Goal: Complete application form

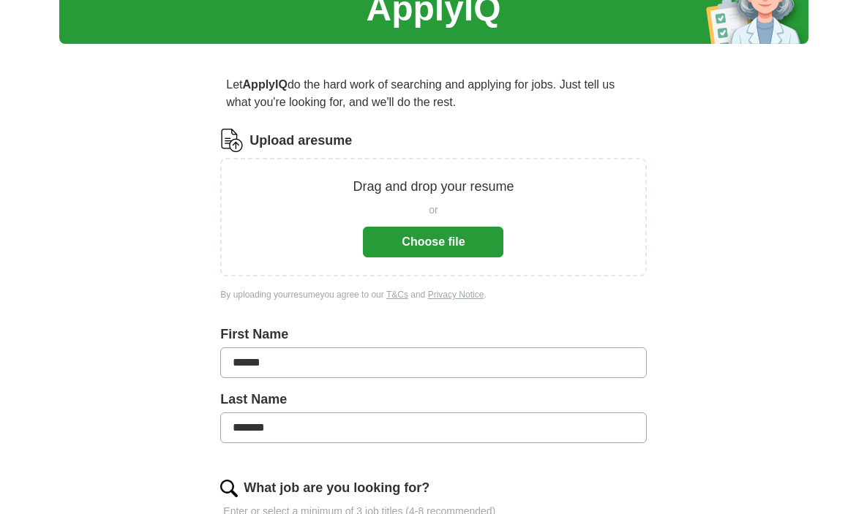
scroll to position [86, 0]
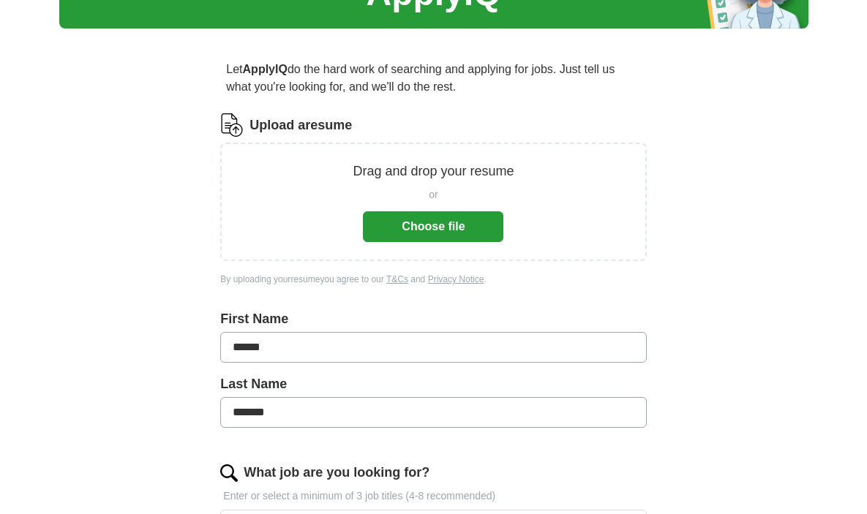
click at [428, 244] on div "Drag and drop your resume or Choose file" at bounding box center [433, 202] width 426 height 119
click at [429, 227] on button "Choose file" at bounding box center [433, 227] width 141 height 31
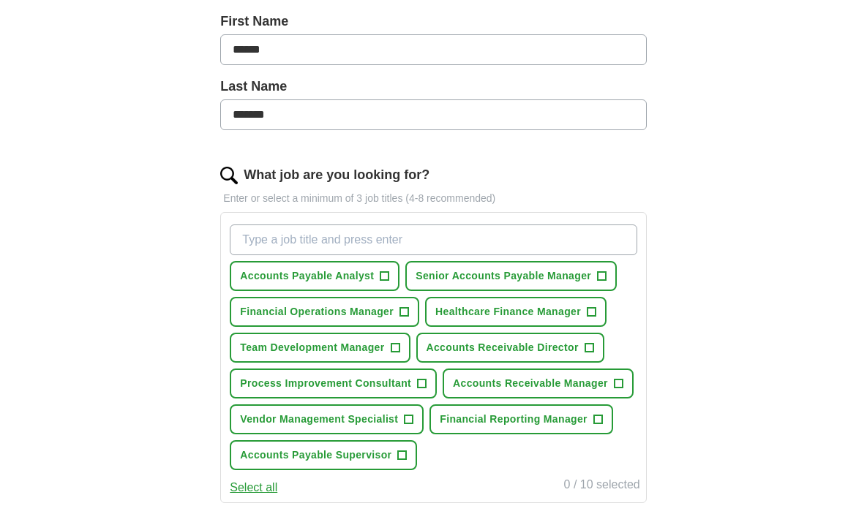
scroll to position [336, 0]
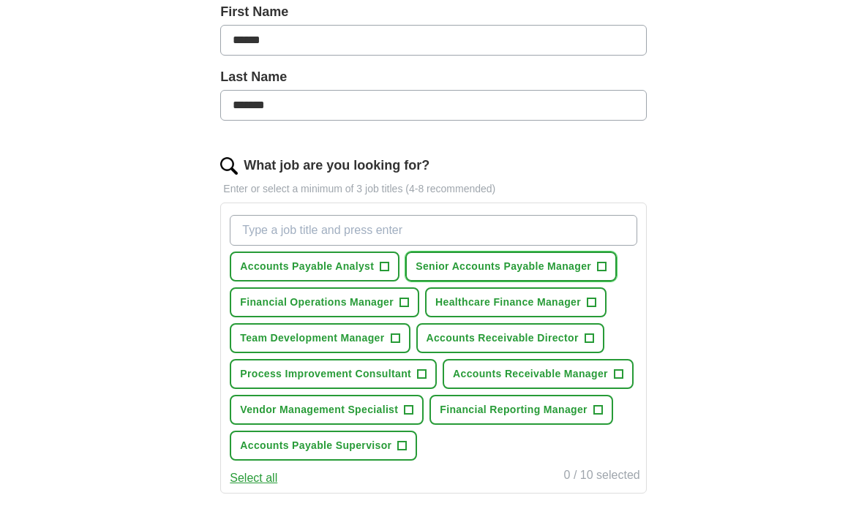
click at [605, 266] on span "+" at bounding box center [602, 267] width 9 height 12
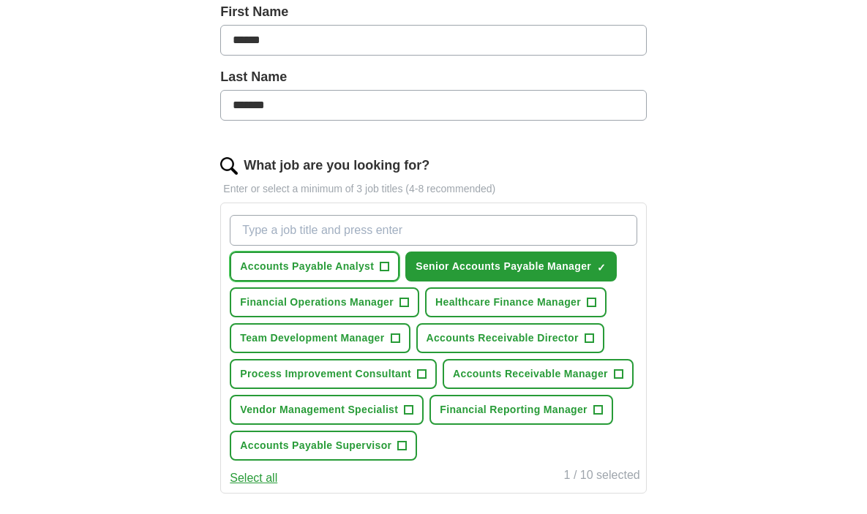
click at [383, 265] on span "+" at bounding box center [385, 267] width 9 height 12
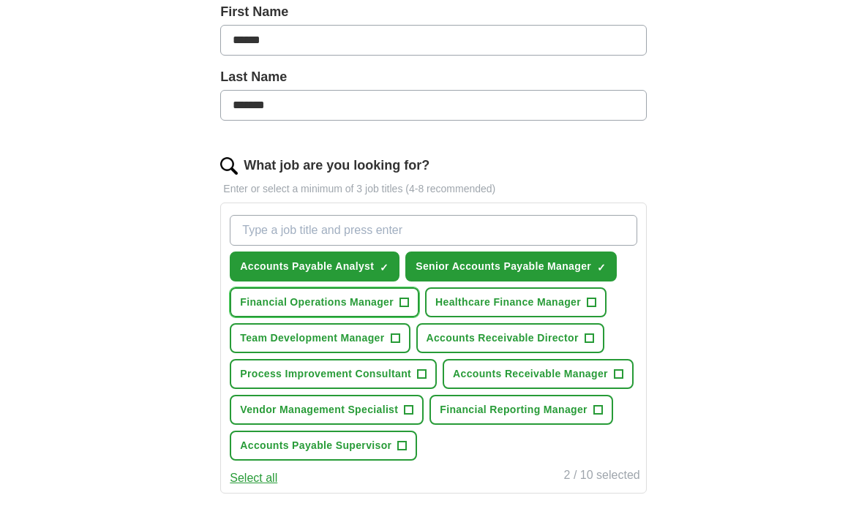
click at [407, 307] on span "+" at bounding box center [404, 303] width 9 height 12
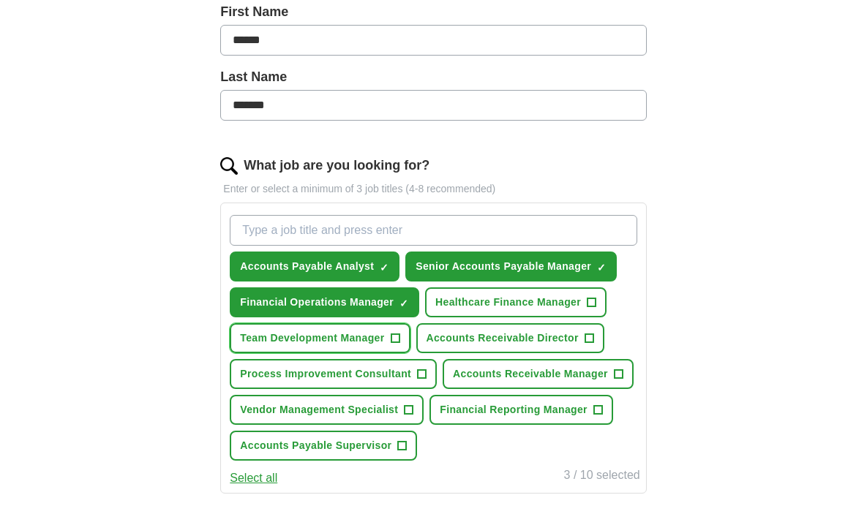
click at [383, 343] on span "Team Development Manager" at bounding box center [312, 338] width 144 height 15
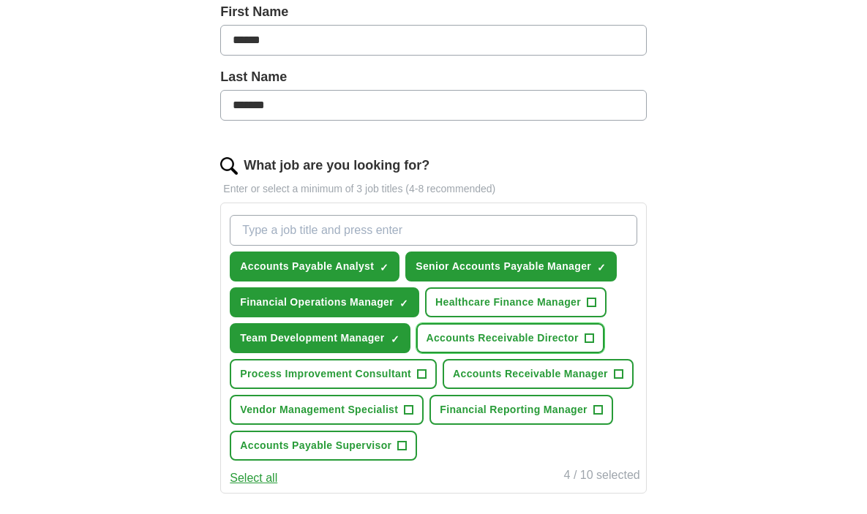
click at [546, 348] on button "Accounts Receivable Director +" at bounding box center [510, 338] width 188 height 30
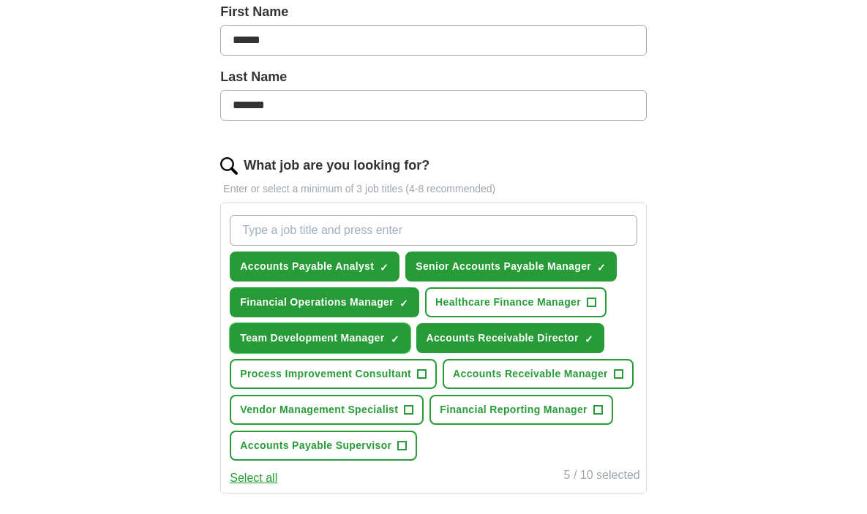
click at [304, 344] on span "Team Development Manager" at bounding box center [312, 338] width 144 height 15
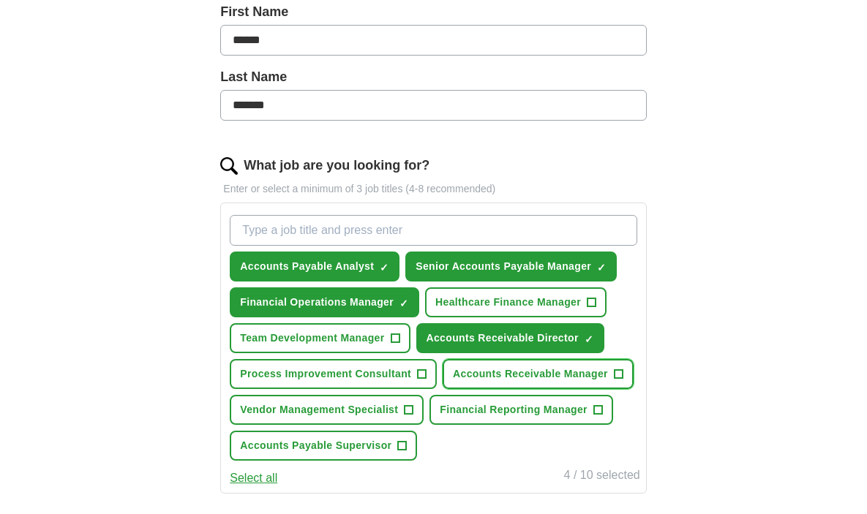
click at [497, 381] on span "Accounts Receivable Manager" at bounding box center [530, 374] width 155 height 15
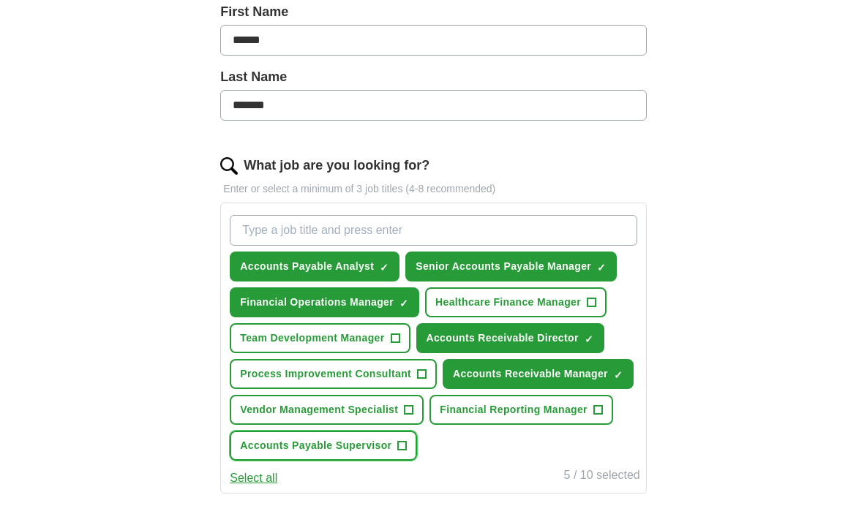
click at [360, 449] on span "Accounts Payable Supervisor" at bounding box center [315, 445] width 151 height 15
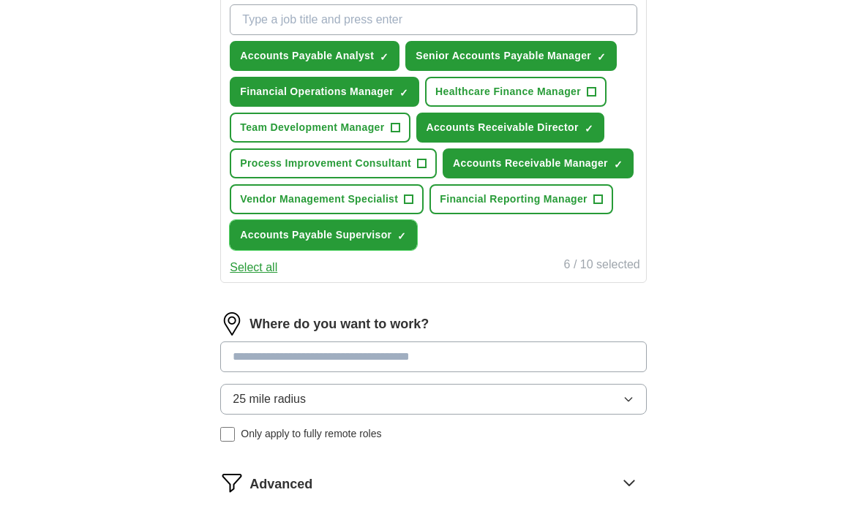
scroll to position [550, 0]
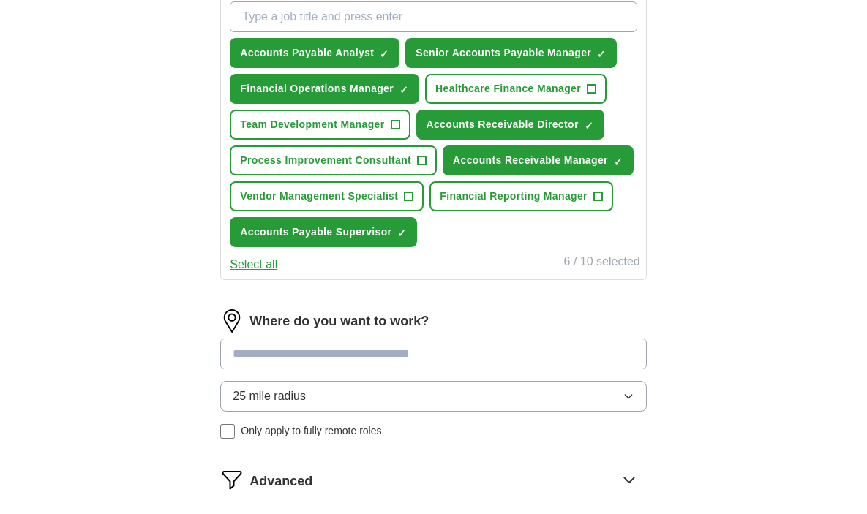
click at [364, 358] on input at bounding box center [433, 354] width 426 height 31
click at [411, 399] on button "25 mile radius" at bounding box center [433, 396] width 426 height 31
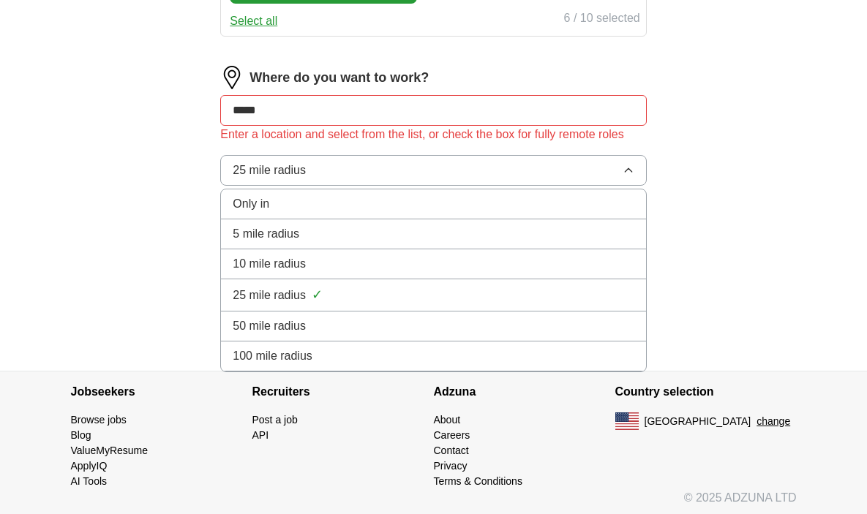
scroll to position [798, 0]
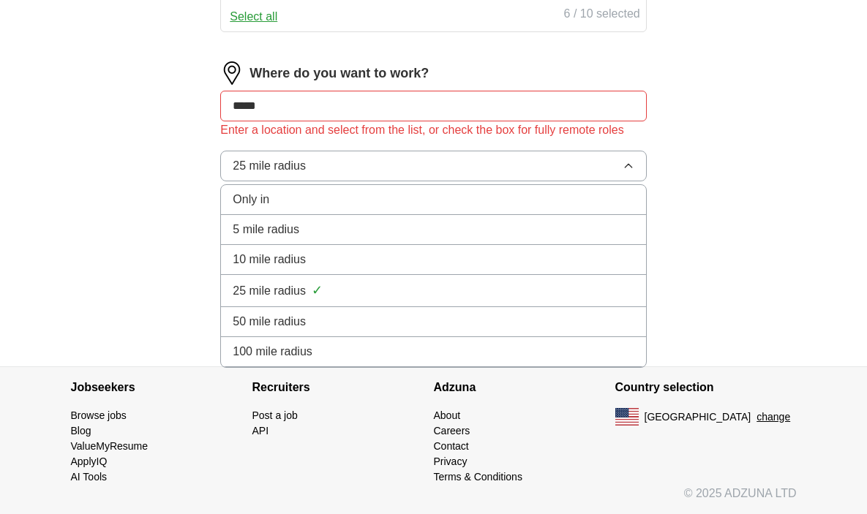
click at [332, 332] on li "50 mile radius" at bounding box center [433, 322] width 424 height 30
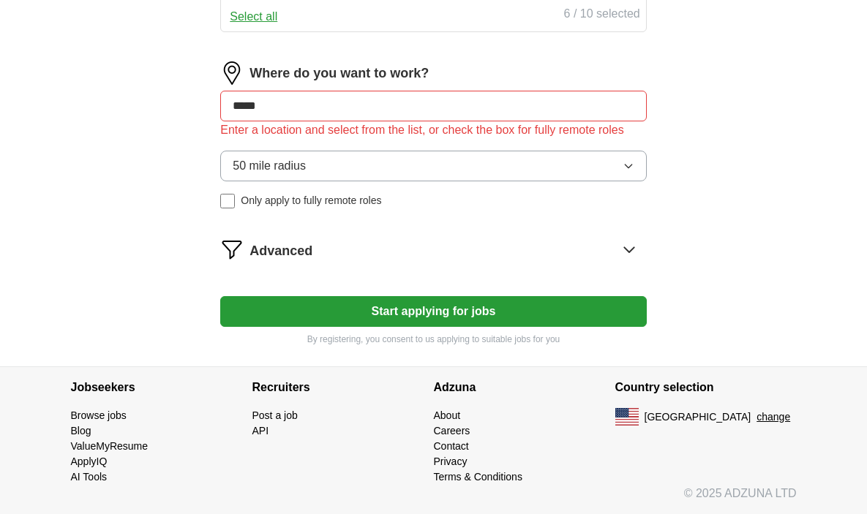
click at [450, 310] on button "Start applying for jobs" at bounding box center [433, 311] width 426 height 31
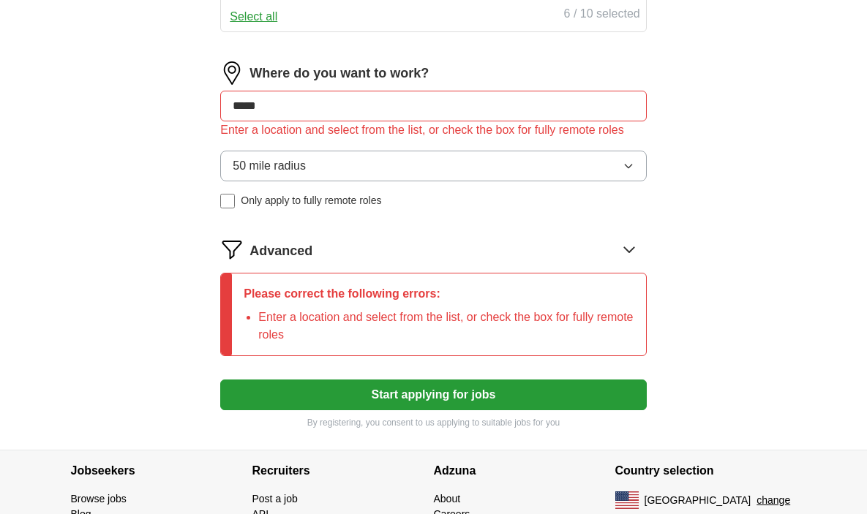
drag, startPoint x: 314, startPoint y: 107, endPoint x: 50, endPoint y: 94, distance: 263.8
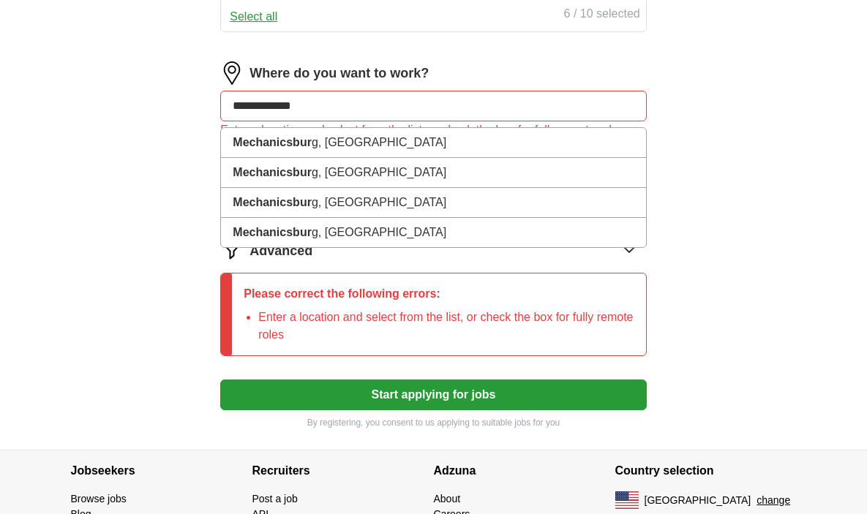
type input "**********"
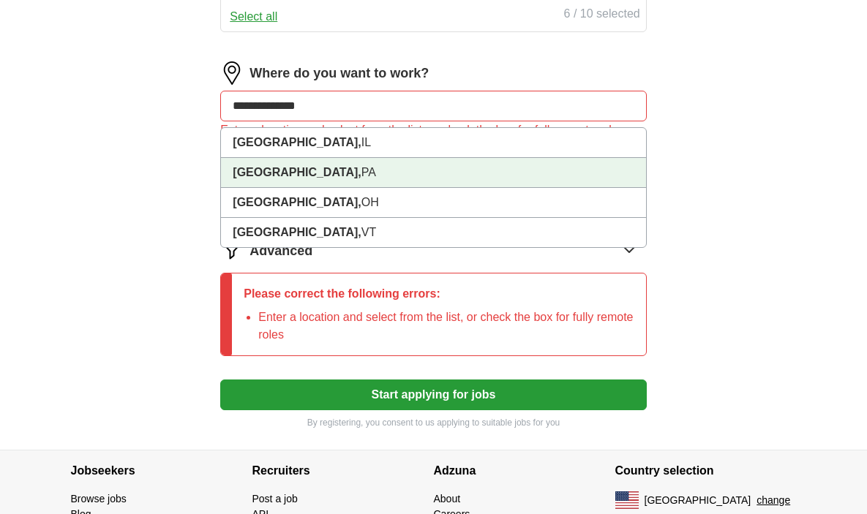
click at [252, 161] on li "[GEOGRAPHIC_DATA], [GEOGRAPHIC_DATA]" at bounding box center [433, 173] width 424 height 30
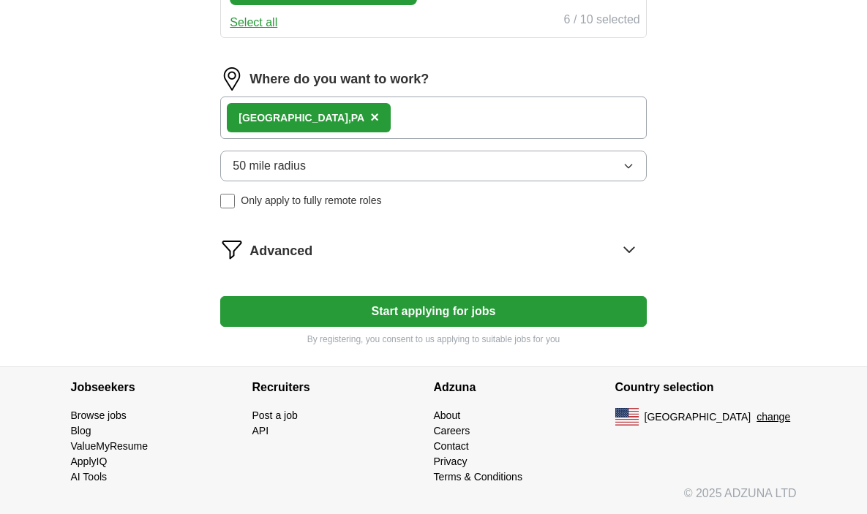
scroll to position [792, 0]
click at [356, 304] on button "Start applying for jobs" at bounding box center [433, 311] width 426 height 31
select select "**"
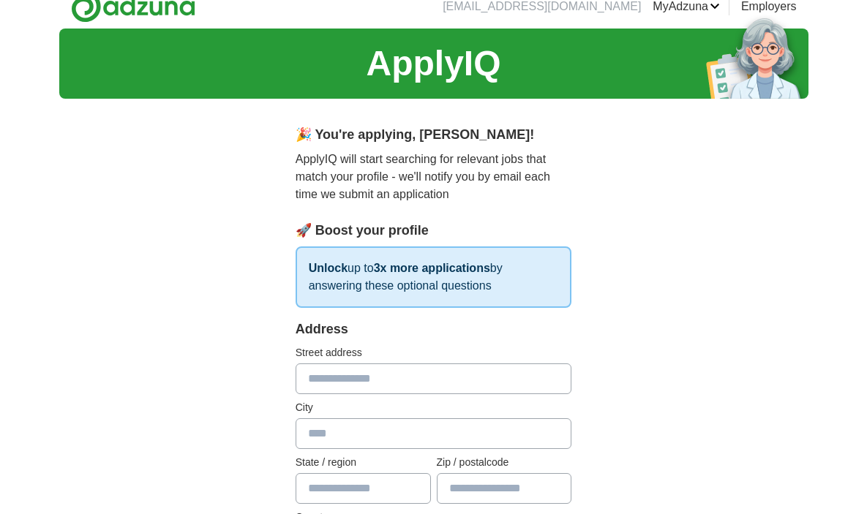
scroll to position [0, 0]
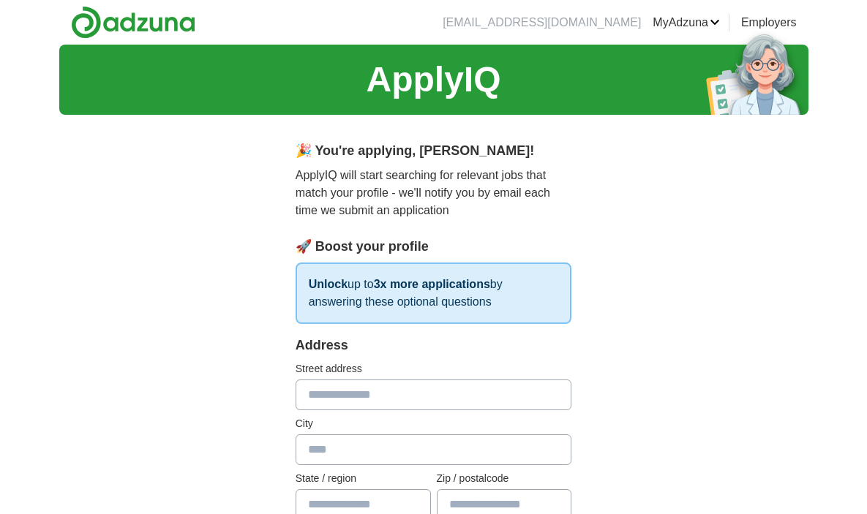
click at [389, 394] on input "text" at bounding box center [434, 395] width 277 height 31
type input "**********"
type input "**"
type input "*****"
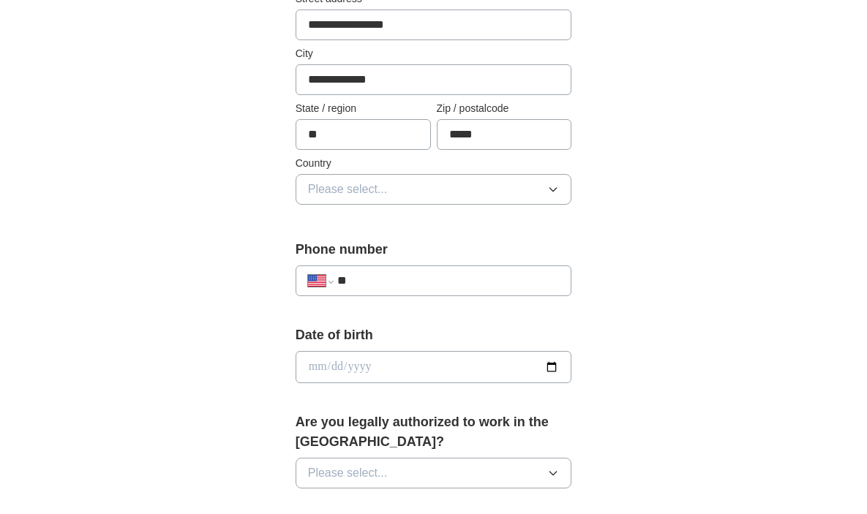
scroll to position [478, 0]
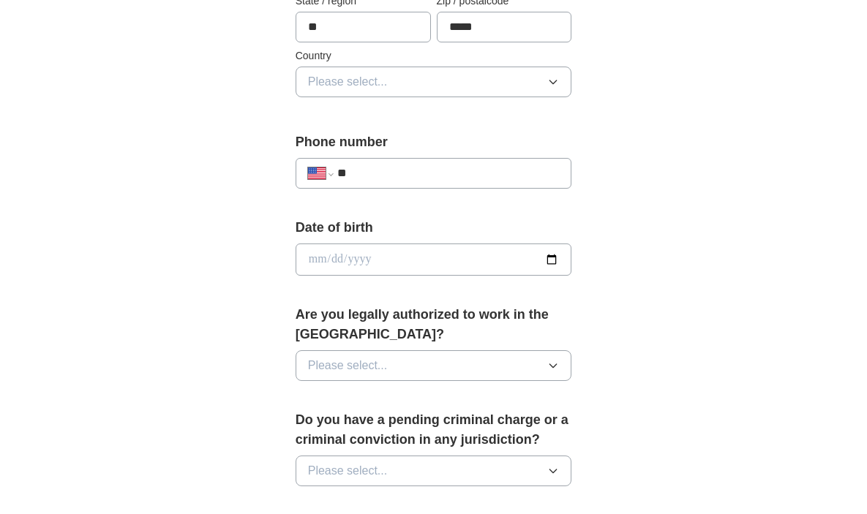
click at [386, 174] on input "**" at bounding box center [448, 174] width 222 height 18
type input "**********"
click at [347, 261] on input "date" at bounding box center [434, 260] width 277 height 32
click at [309, 261] on input "date" at bounding box center [434, 260] width 277 height 32
type input "**********"
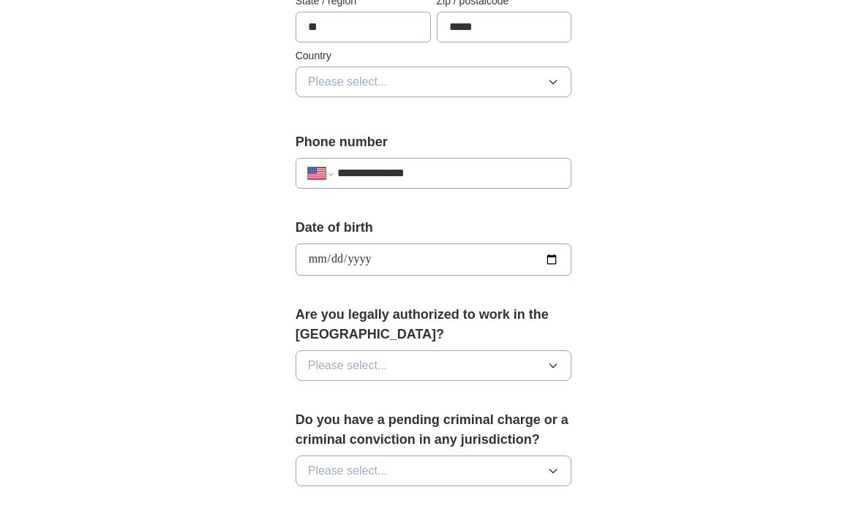
click at [473, 366] on button "Please select..." at bounding box center [434, 366] width 277 height 31
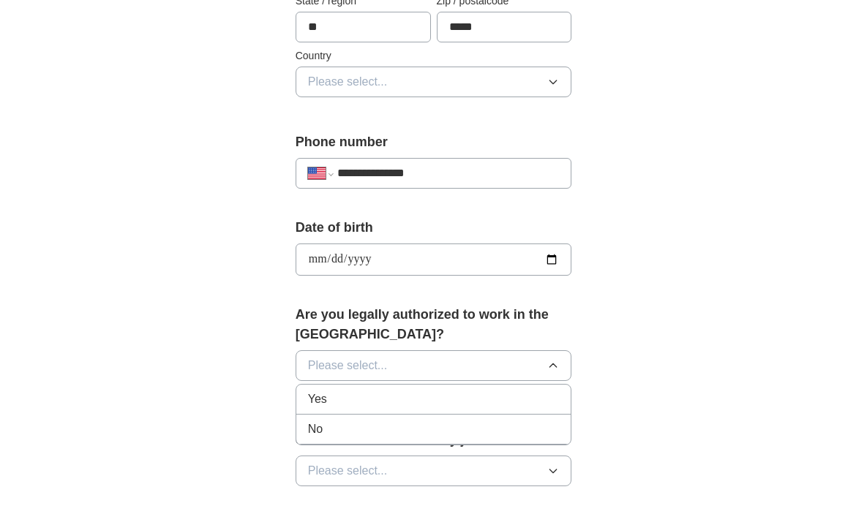
click at [370, 410] on li "Yes" at bounding box center [433, 400] width 275 height 30
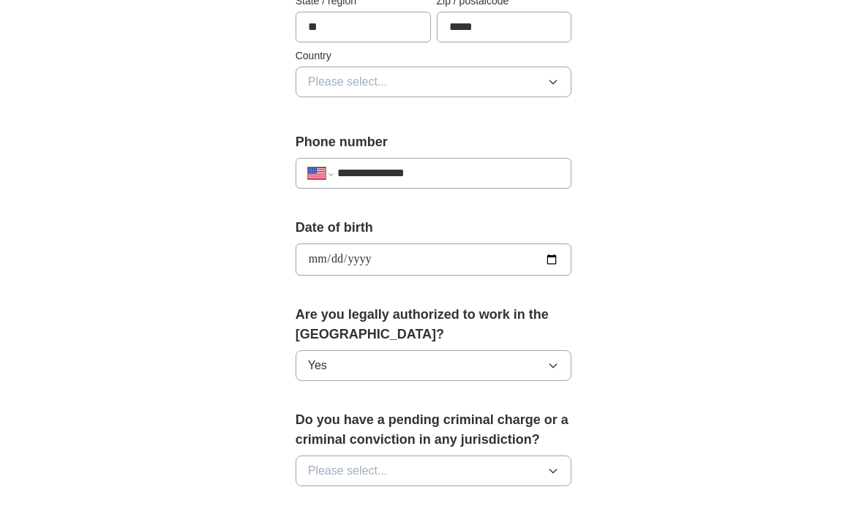
click at [356, 464] on span "Please select..." at bounding box center [348, 472] width 80 height 18
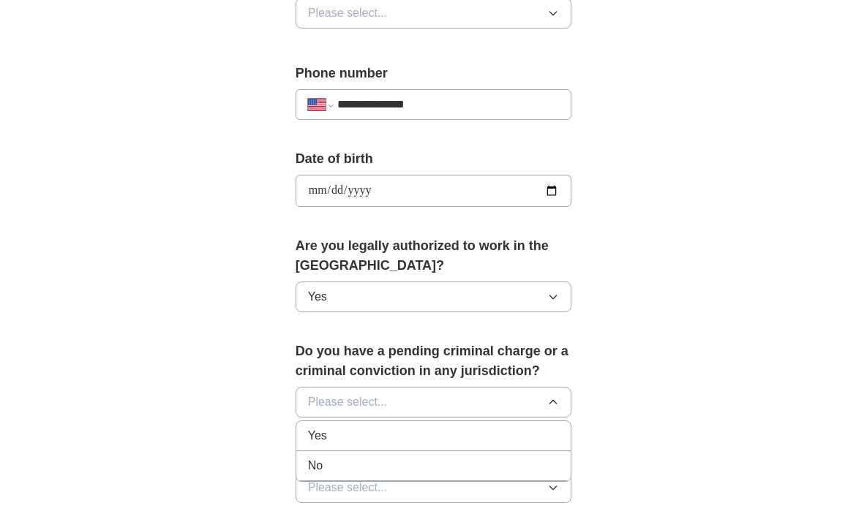
scroll to position [597, 0]
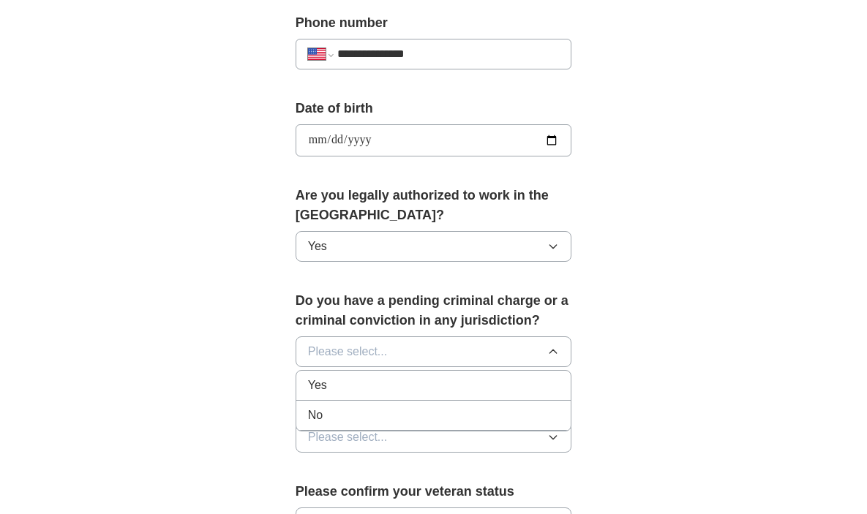
click at [353, 412] on div "No" at bounding box center [434, 416] width 252 height 18
click at [375, 435] on span "Please select..." at bounding box center [348, 438] width 80 height 18
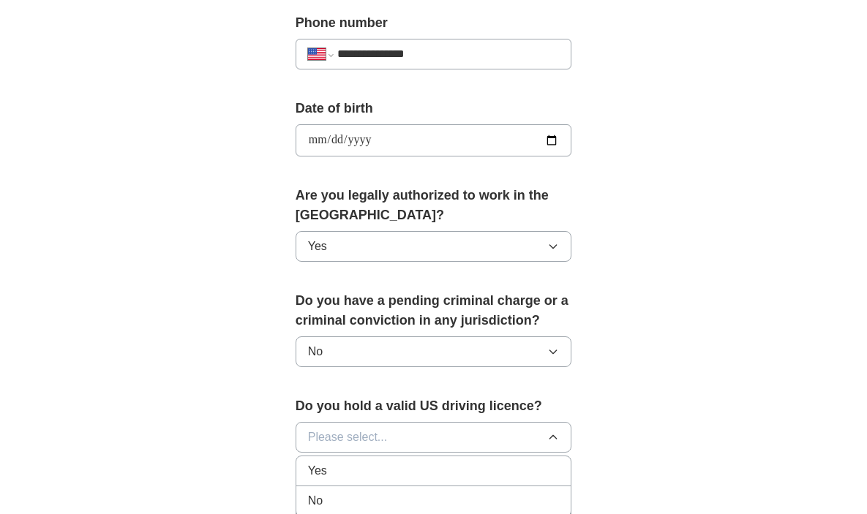
click at [338, 471] on div "Yes" at bounding box center [434, 472] width 252 height 18
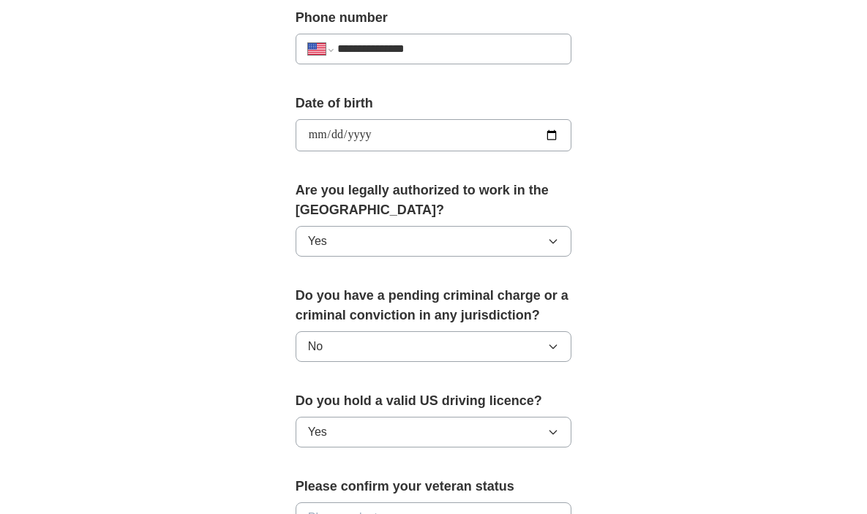
scroll to position [796, 0]
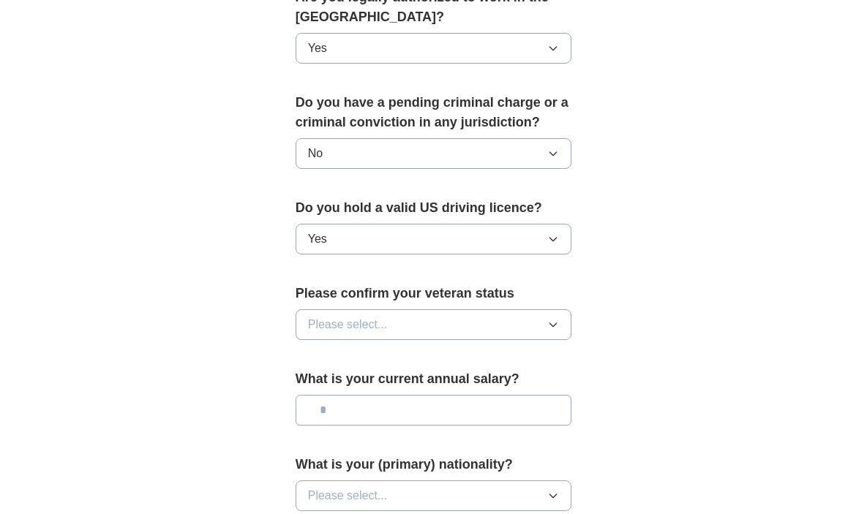
click at [408, 409] on input "text" at bounding box center [434, 410] width 277 height 31
type input "********"
click at [413, 490] on button "Please select..." at bounding box center [434, 496] width 277 height 31
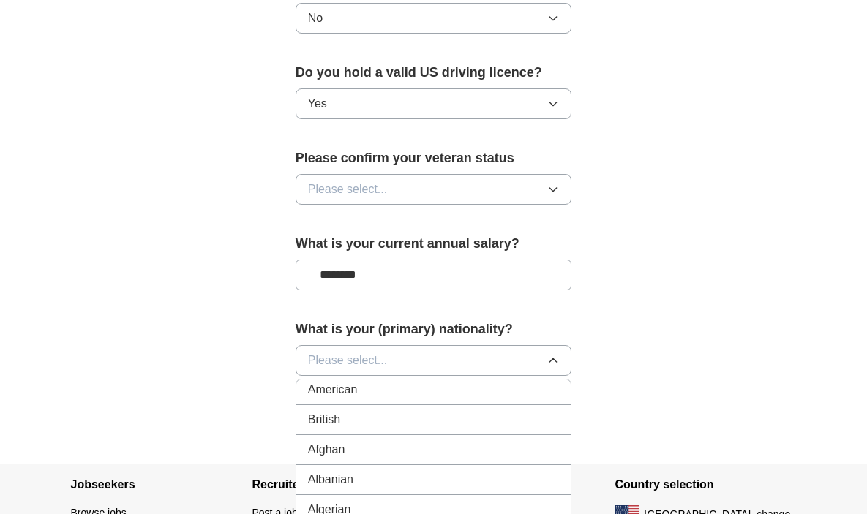
scroll to position [0, 0]
click at [424, 404] on li "American" at bounding box center [433, 395] width 275 height 30
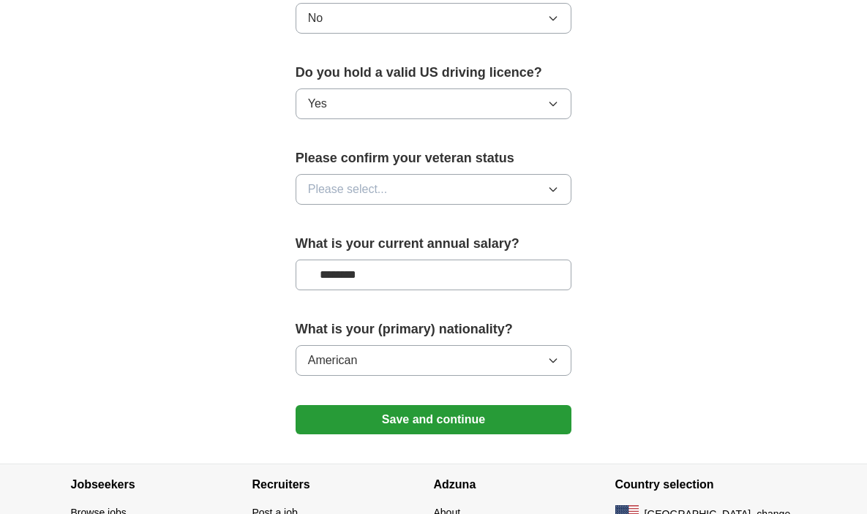
click at [419, 420] on button "Save and continue" at bounding box center [434, 419] width 277 height 29
